Goal: Entertainment & Leisure: Consume media (video, audio)

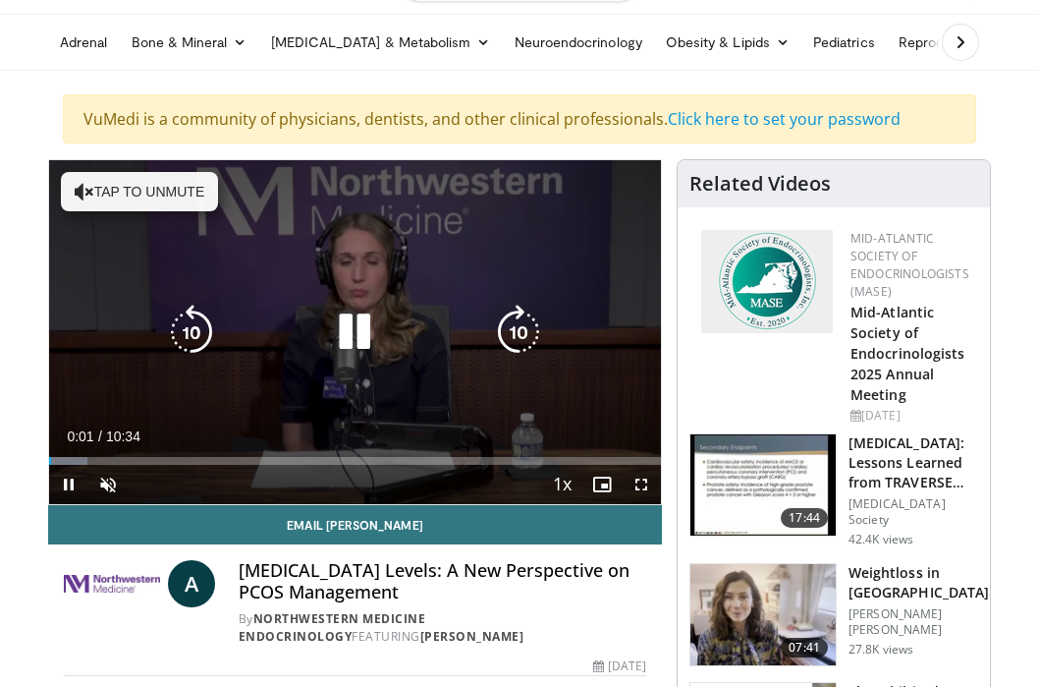
scroll to position [110, 0]
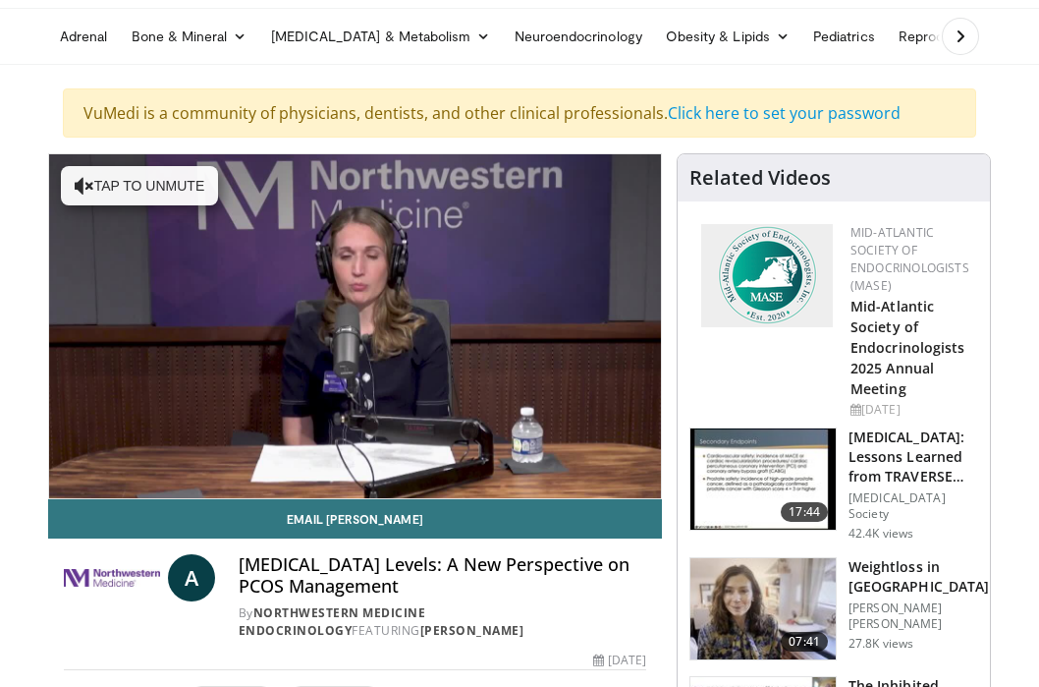
click at [109, 471] on div "10 seconds Tap to unmute" at bounding box center [355, 326] width 612 height 344
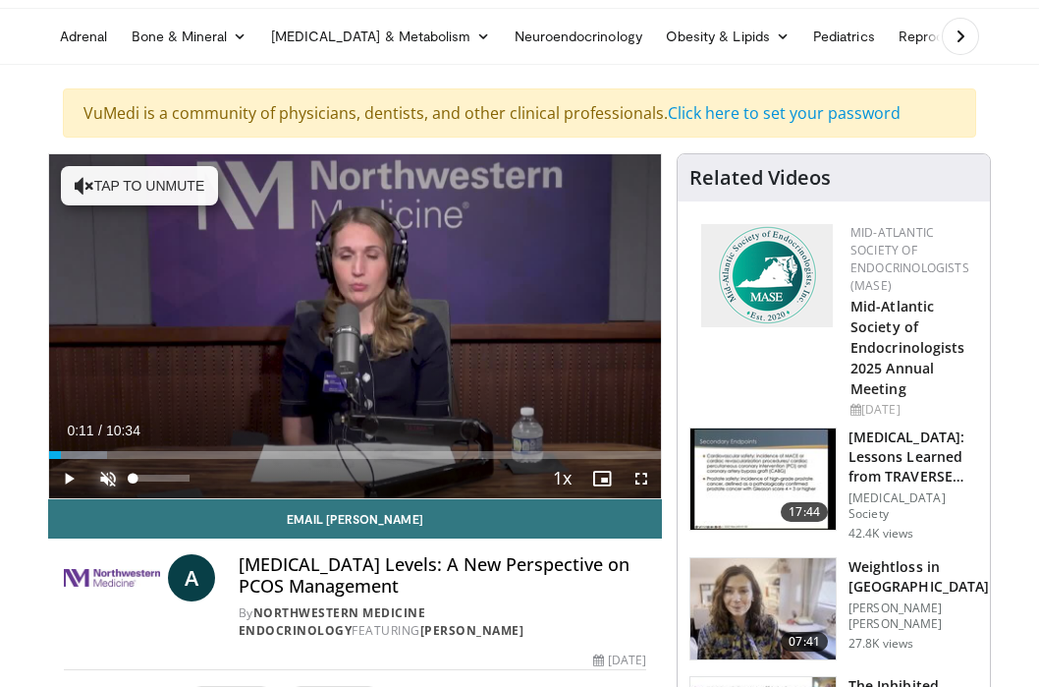
click at [109, 487] on span "Video Player" at bounding box center [107, 478] width 39 height 39
click at [68, 478] on span "Video Player" at bounding box center [68, 478] width 39 height 39
